Goal: Task Accomplishment & Management: Manage account settings

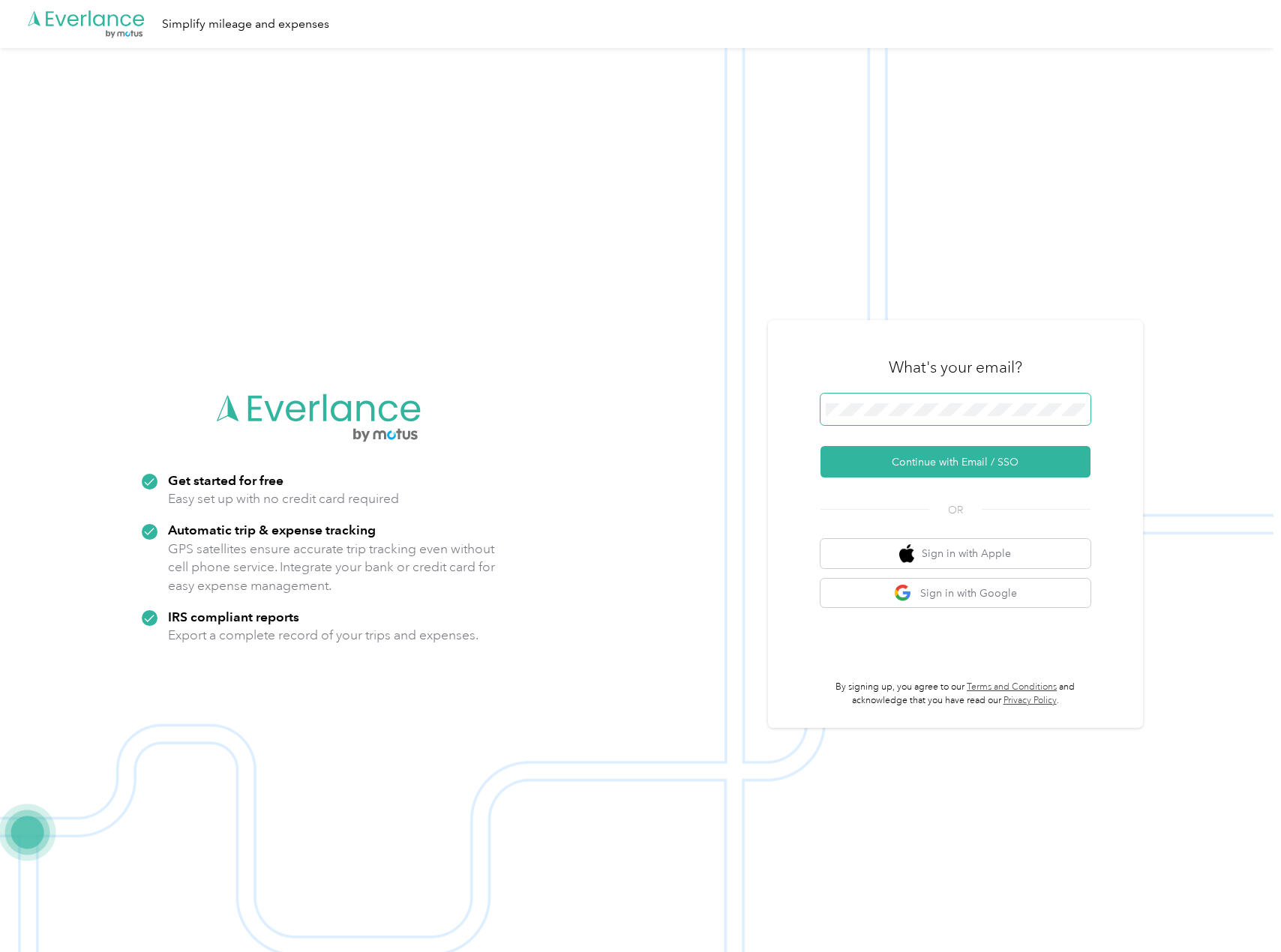
drag, startPoint x: 1204, startPoint y: 1, endPoint x: 974, endPoint y: 399, distance: 459.7
click at [974, 399] on span at bounding box center [955, 409] width 270 height 32
click at [953, 463] on button "Continue with Email / SSO" at bounding box center [955, 462] width 270 height 32
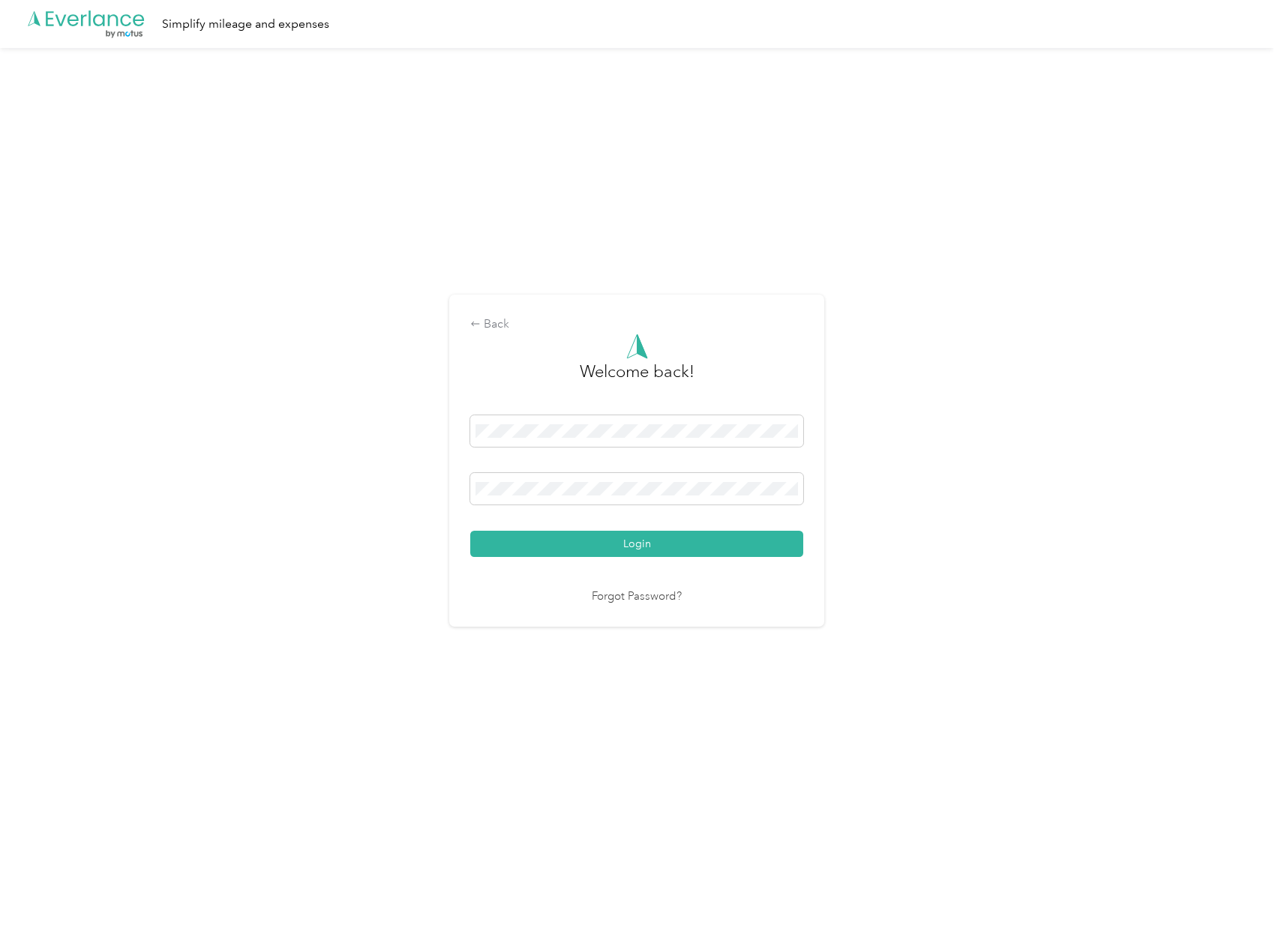
click at [599, 558] on div "Welcome back! Login Forgot Password?" at bounding box center [636, 469] width 333 height 272
click at [602, 545] on button "Login" at bounding box center [636, 544] width 333 height 26
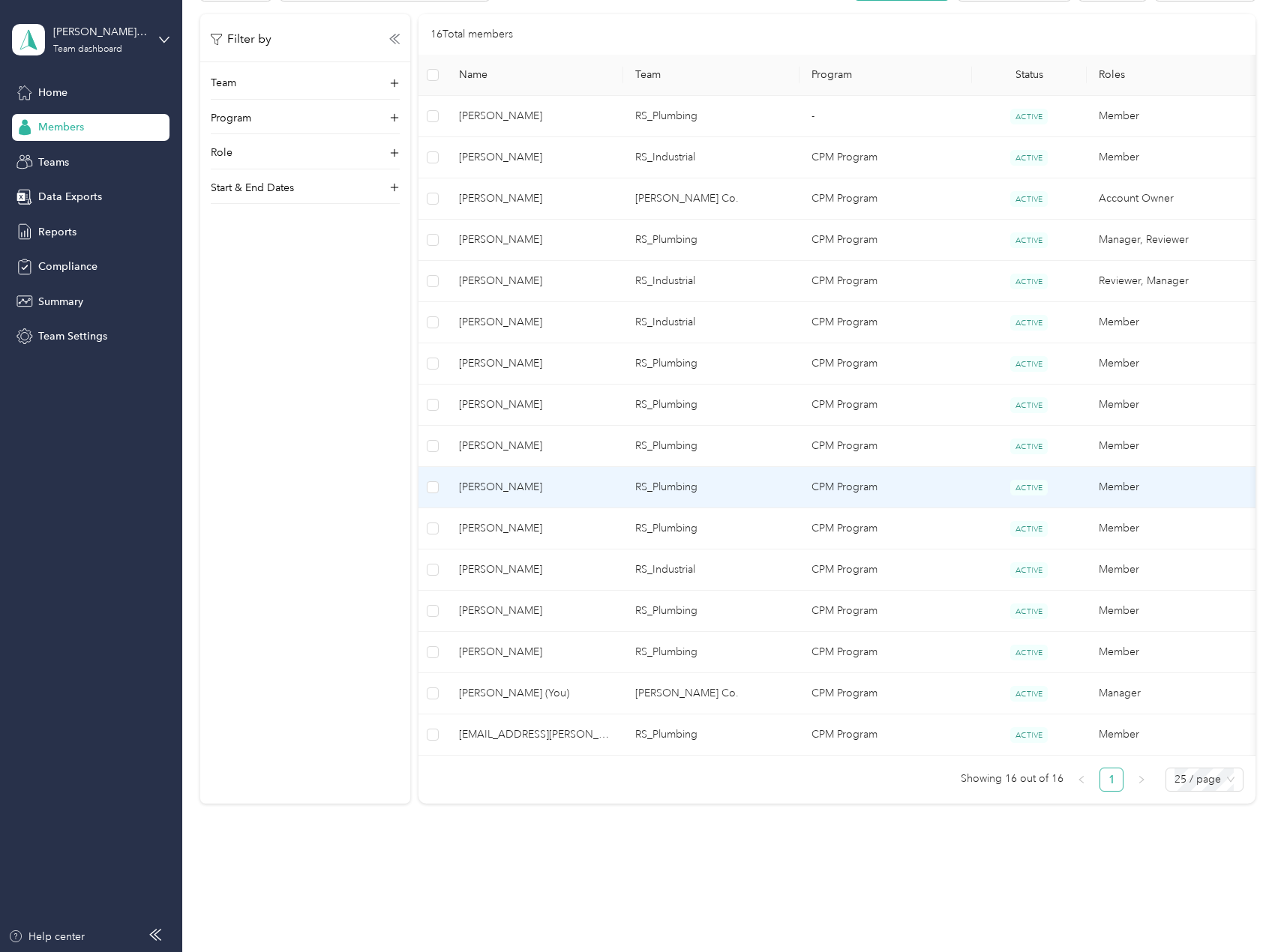
scroll to position [325, 0]
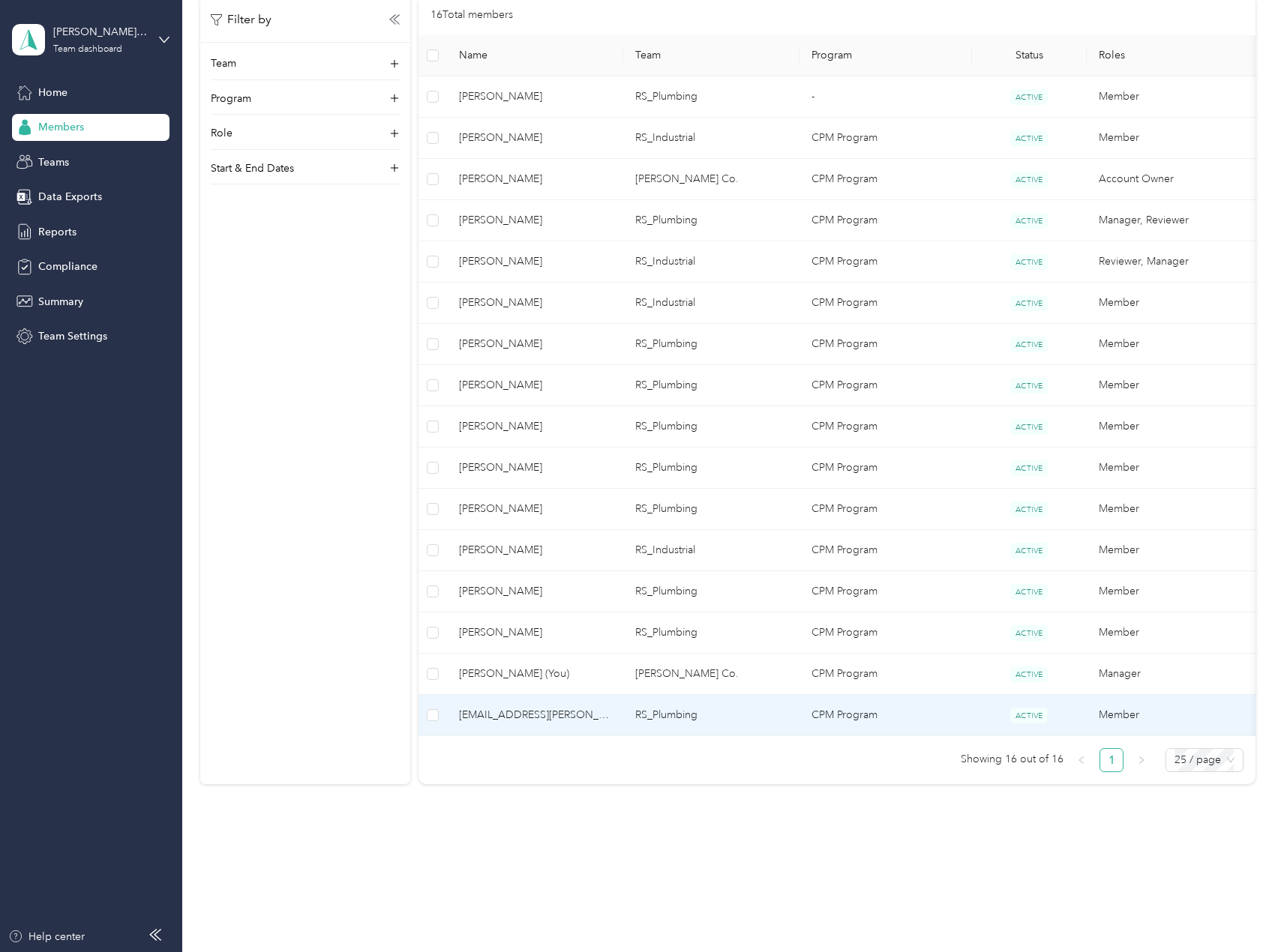
click at [531, 717] on span "[EMAIL_ADDRESS][PERSON_NAME][DOMAIN_NAME]" at bounding box center [534, 715] width 152 height 17
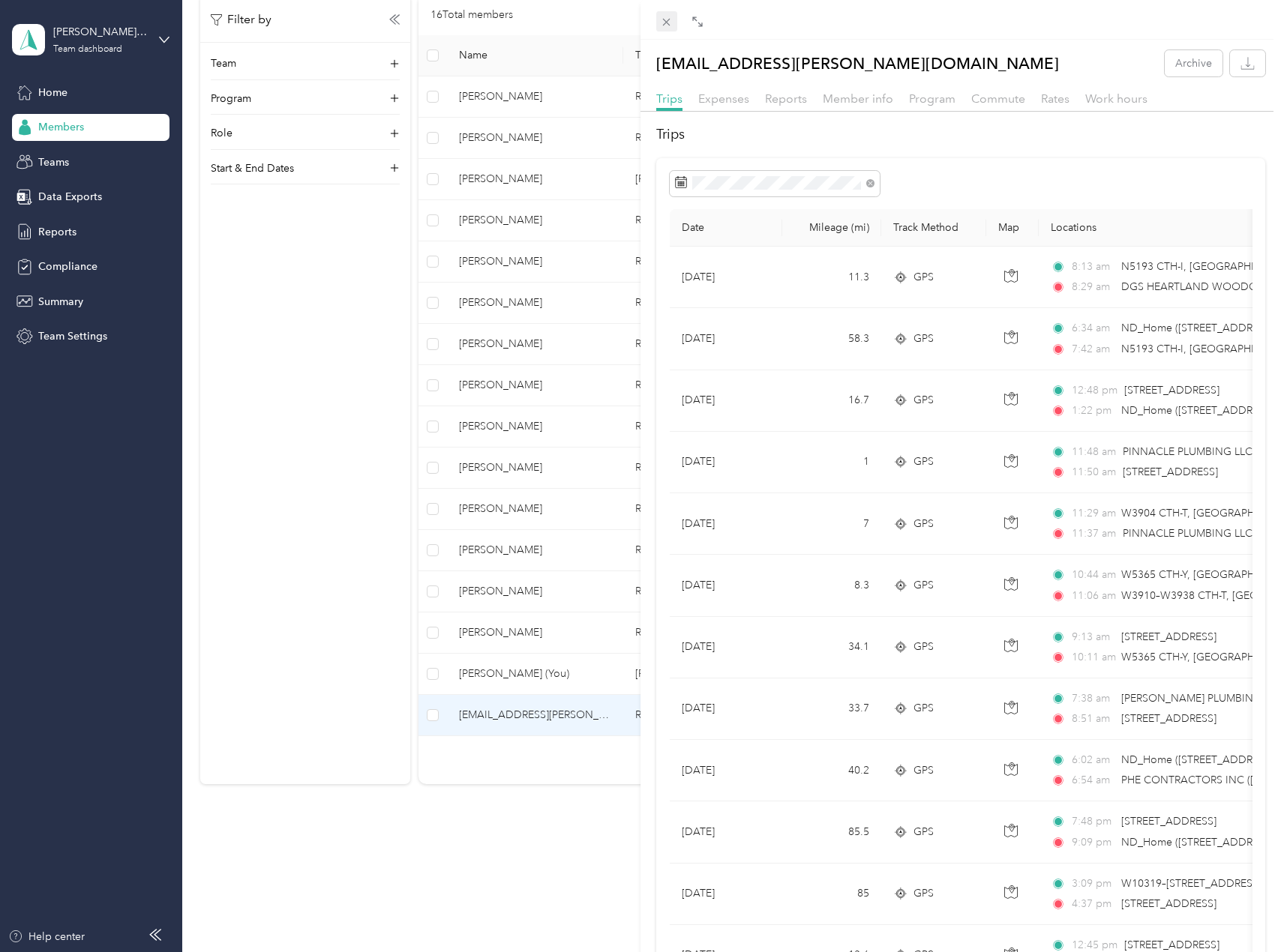
click at [662, 24] on icon at bounding box center [666, 22] width 13 height 13
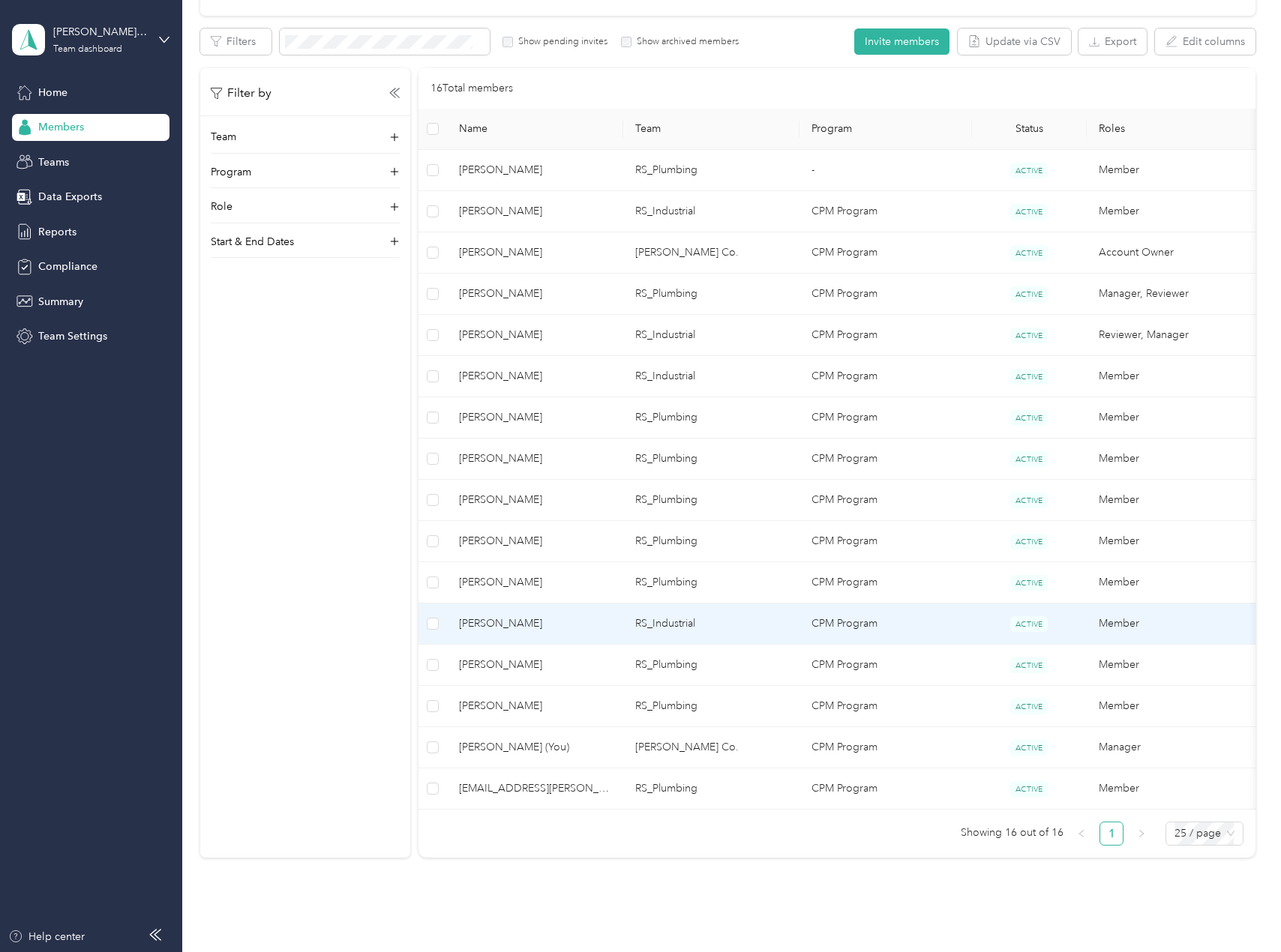
scroll to position [250, 0]
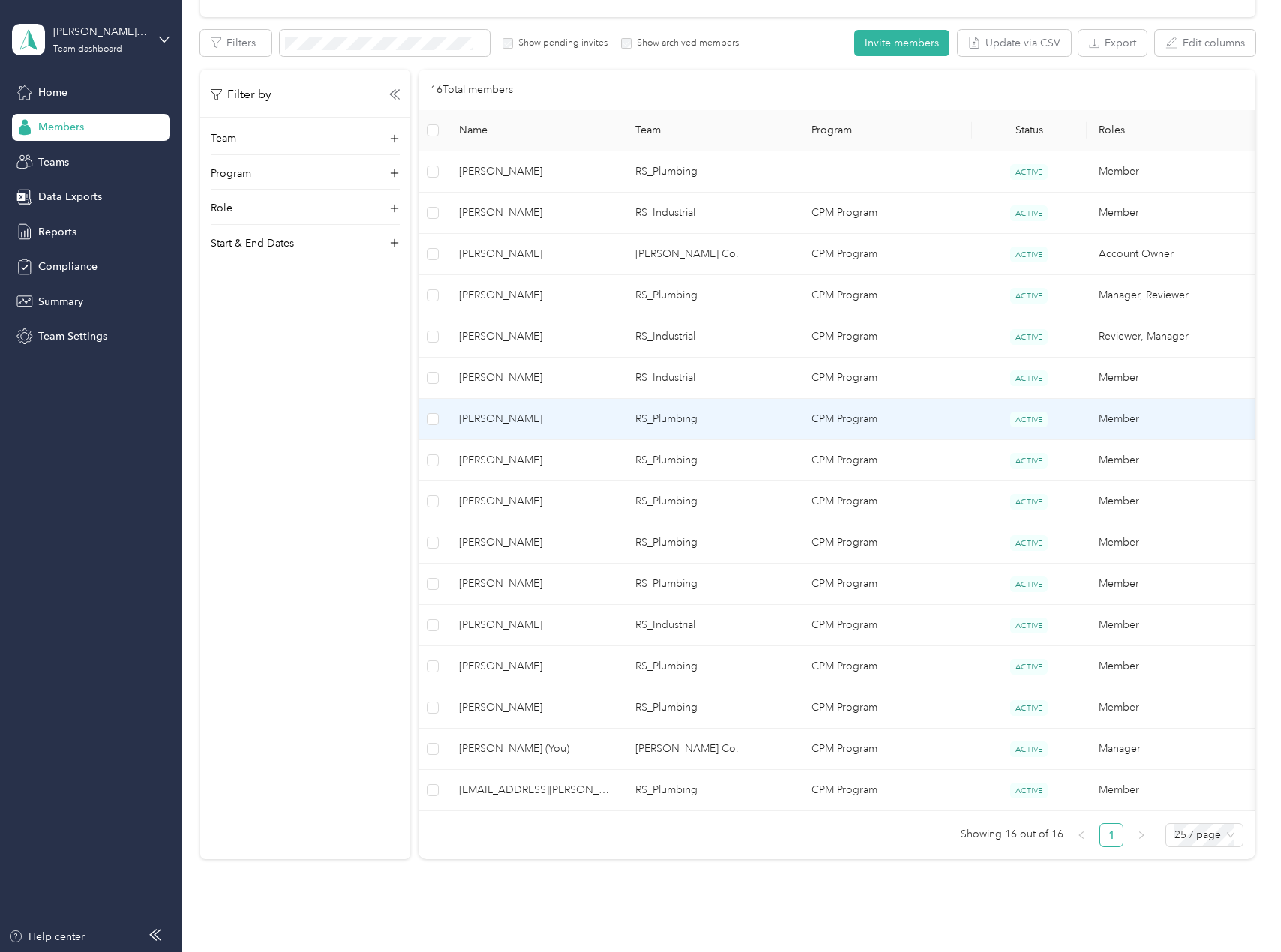
click at [527, 423] on span "[PERSON_NAME]" at bounding box center [534, 418] width 152 height 17
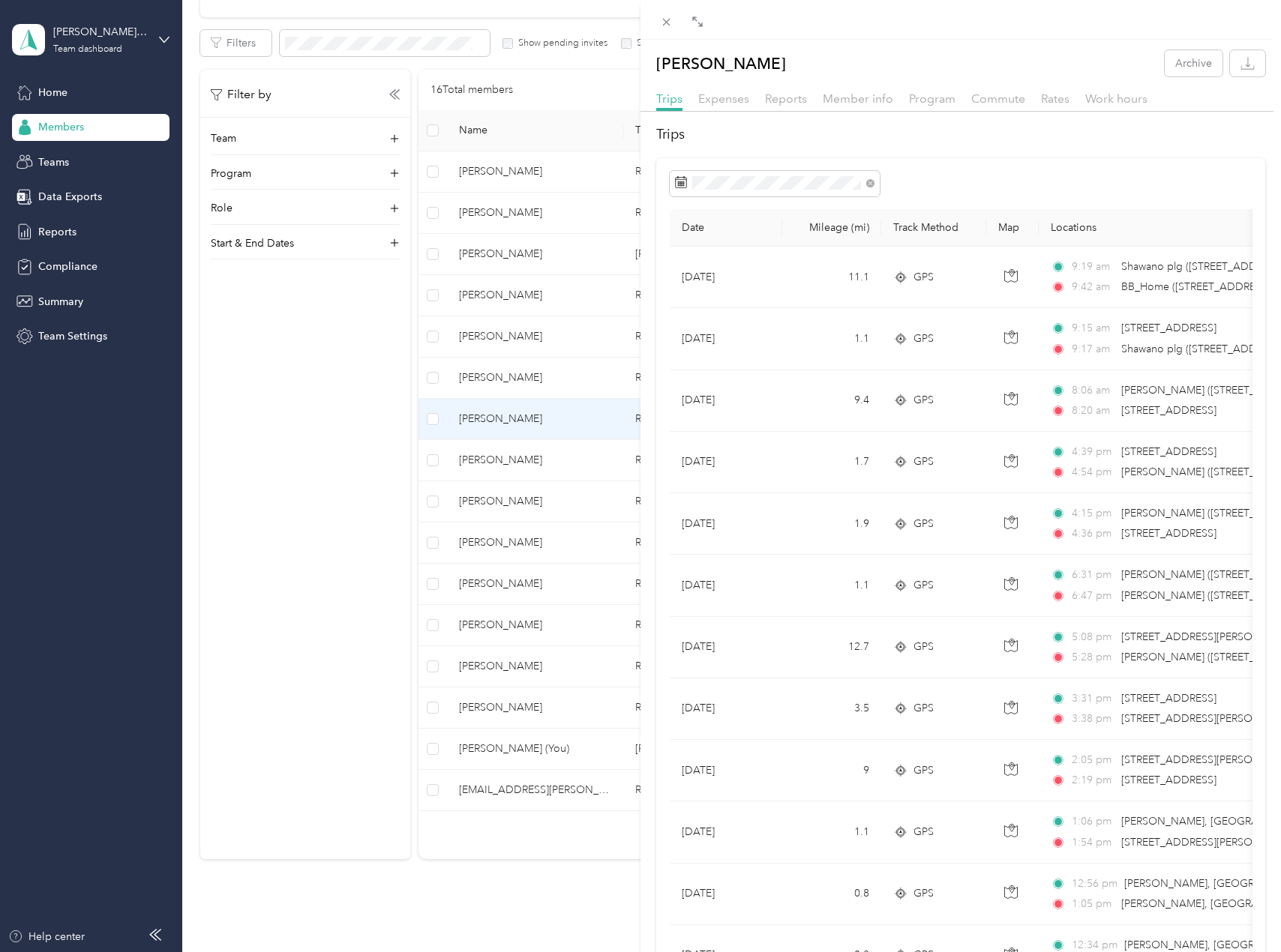
click at [272, 396] on div "[PERSON_NAME] Archive Trips Expenses Reports Member info Program Commute Rates …" at bounding box center [640, 476] width 1281 height 952
